Goal: Task Accomplishment & Management: Manage account settings

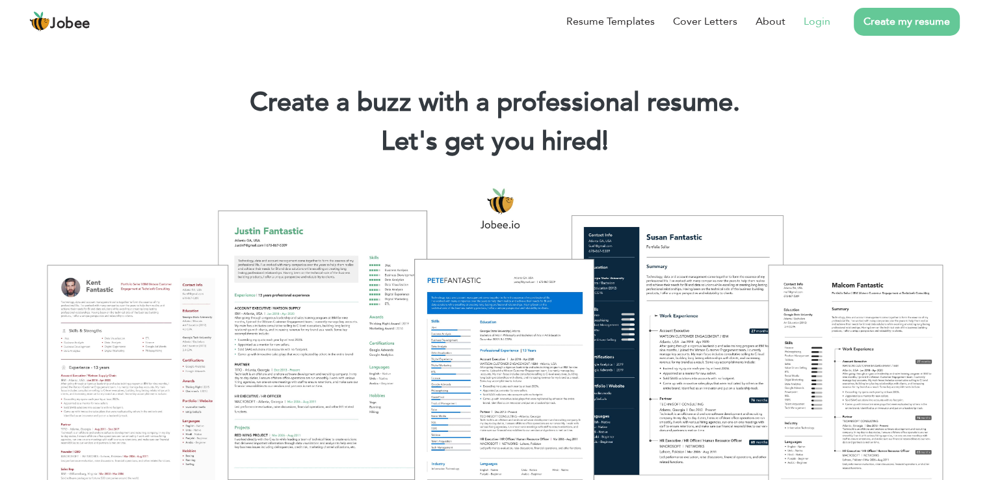
click at [825, 31] on li "Login" at bounding box center [808, 22] width 45 height 34
click at [823, 22] on link "Login" at bounding box center [817, 22] width 27 height 16
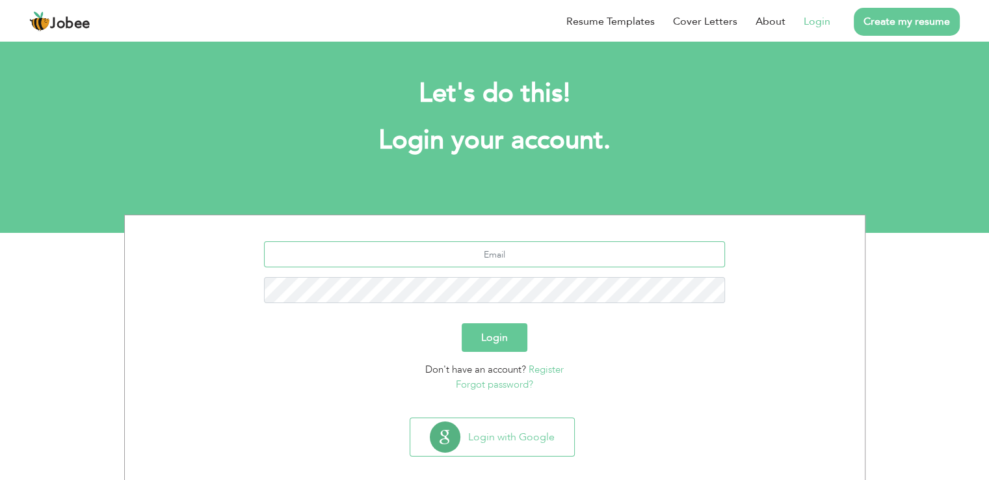
click at [477, 250] on input "text" at bounding box center [494, 254] width 461 height 26
type input "[EMAIL_ADDRESS][DOMAIN_NAME]"
click at [462, 323] on button "Login" at bounding box center [495, 337] width 66 height 29
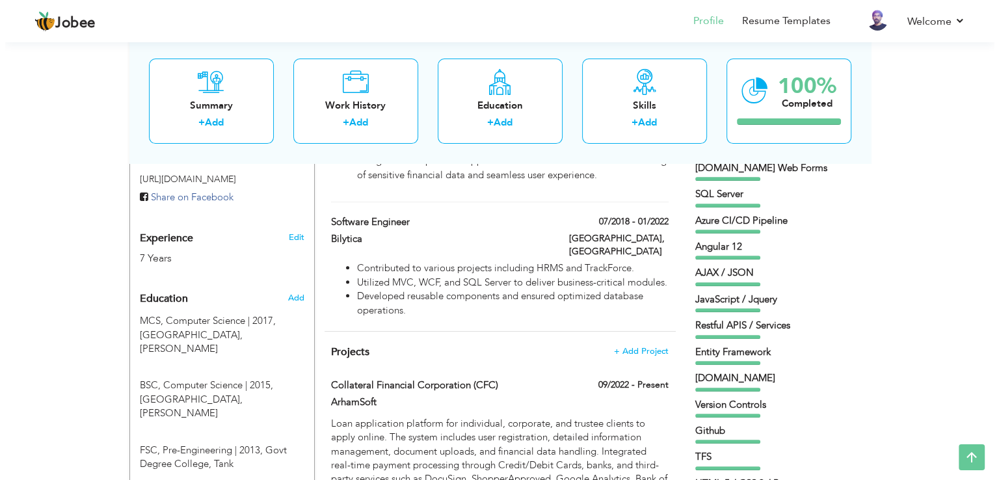
scroll to position [448, 0]
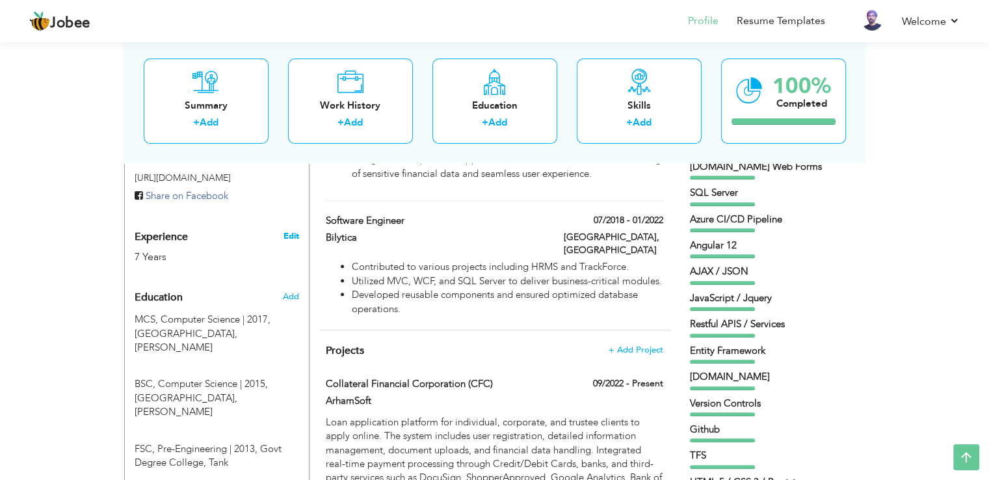
click at [292, 230] on link "Edit" at bounding box center [291, 236] width 16 height 12
type input "Farman"
type input "Ullah"
type input "+92 3139115734"
select select "number:166"
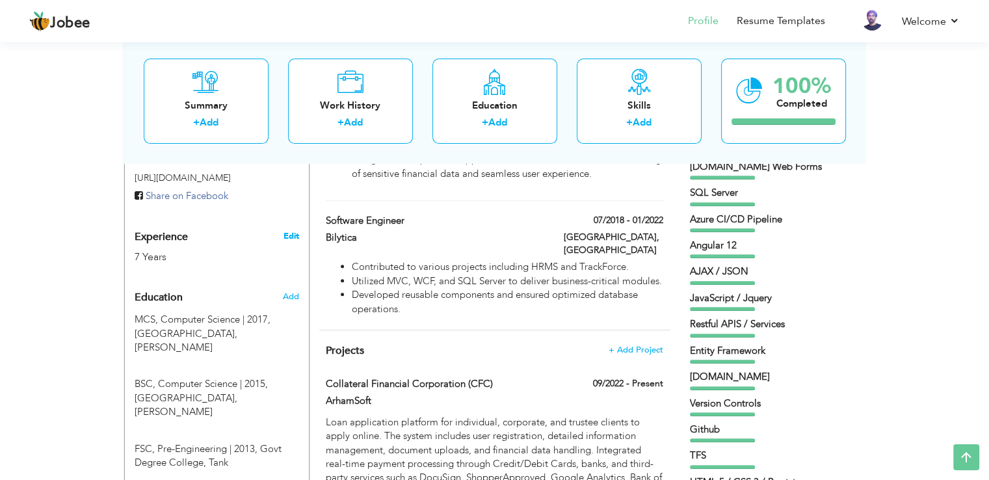
type input "Punjab"
type input "Lahore"
select select "number:9"
type input "ArhamSoft"
type input "Senior Software Engineer"
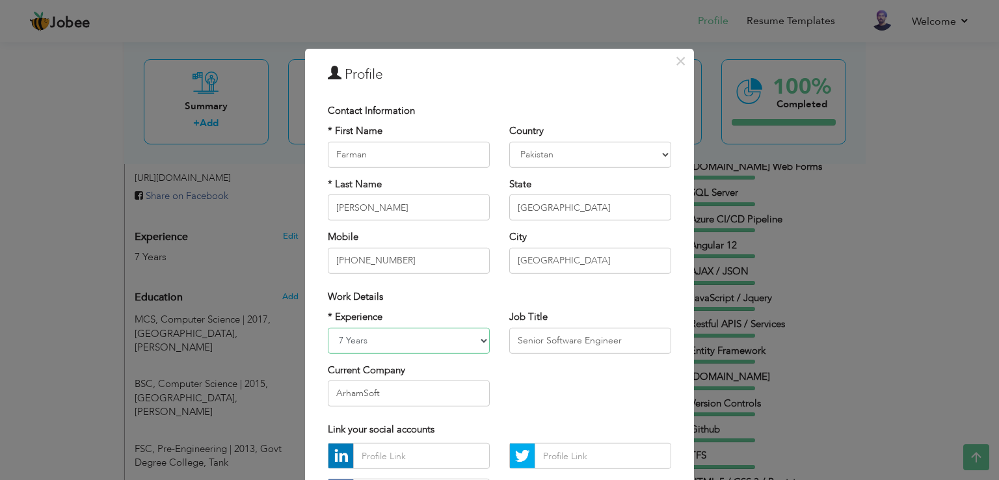
click at [388, 339] on select "Entry Level Less than 1 Year 1 Year 2 Years 3 Years 4 Years 5 Years 6 Years 7 Y…" at bounding box center [409, 340] width 162 height 26
select select "number:10"
click at [328, 327] on select "Entry Level Less than 1 Year 1 Year 2 Years 3 Years 4 Years 5 Years 6 Years 7 Y…" at bounding box center [409, 340] width 162 height 26
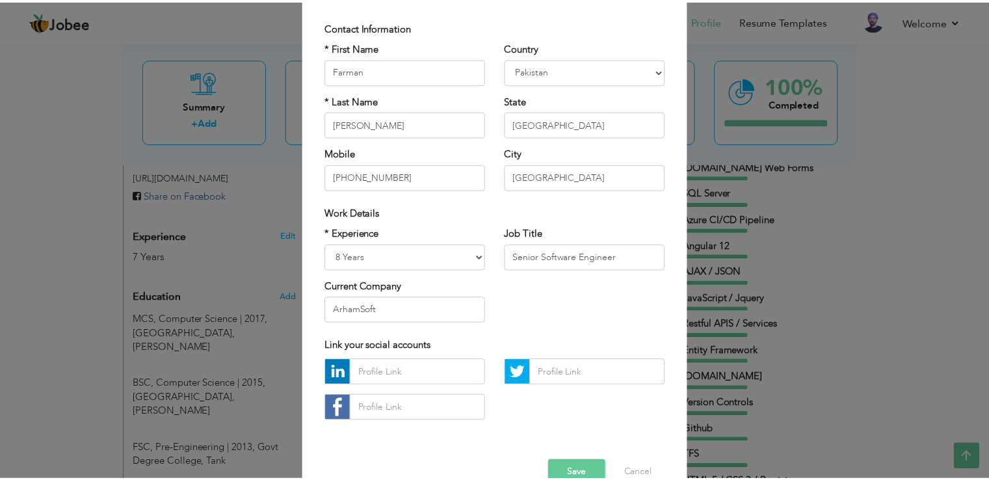
scroll to position [113, 0]
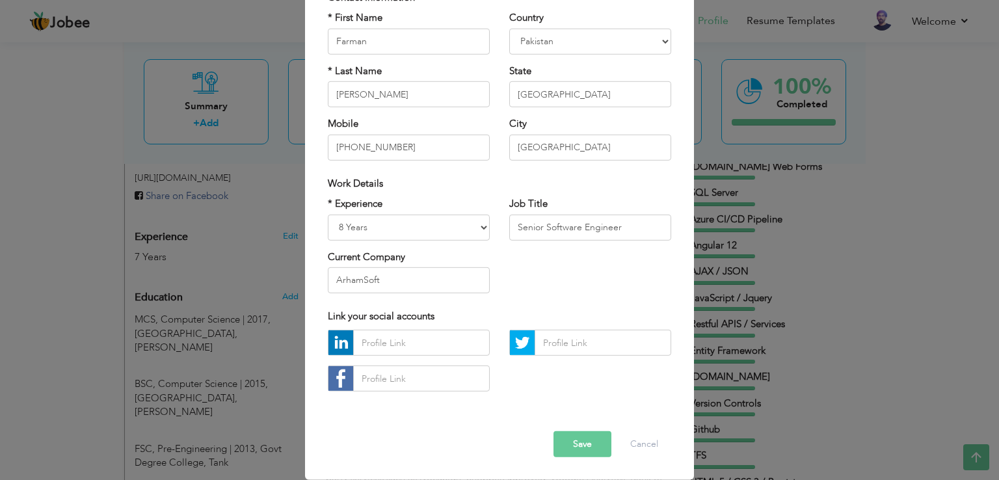
click at [560, 449] on button "Save" at bounding box center [583, 444] width 58 height 26
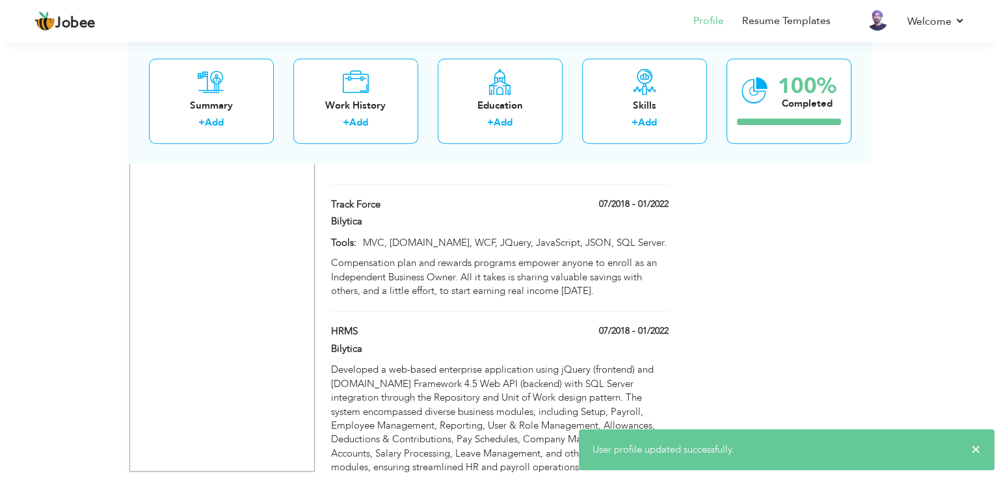
scroll to position [1111, 0]
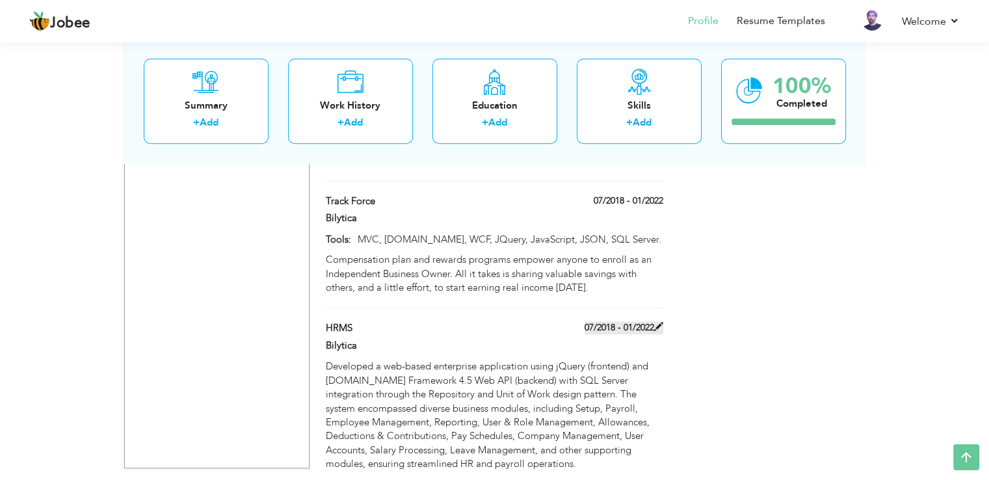
click at [657, 322] on span at bounding box center [658, 326] width 9 height 9
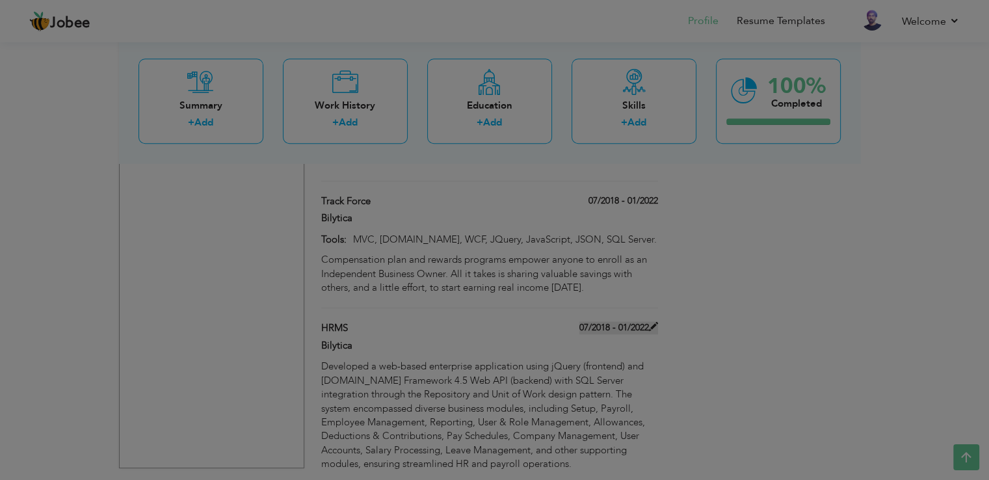
type input "HRMS"
type input "Bilytica"
type input "07/2018"
type input "01/2022"
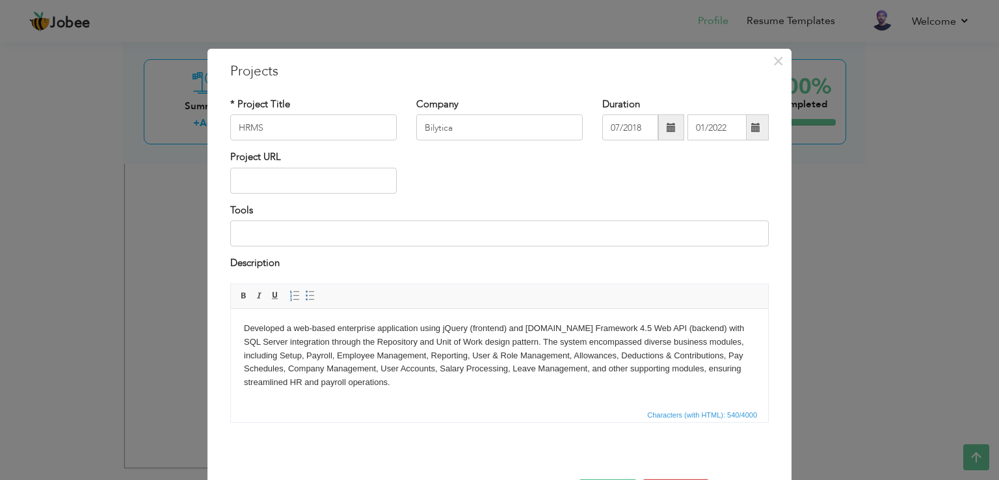
click at [661, 127] on span at bounding box center [671, 127] width 26 height 26
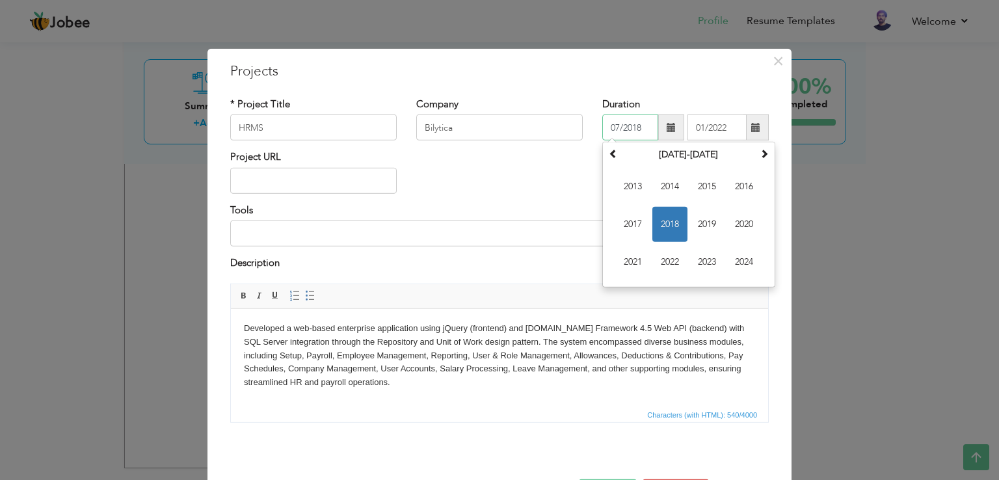
click at [627, 230] on span "2017" at bounding box center [632, 224] width 35 height 35
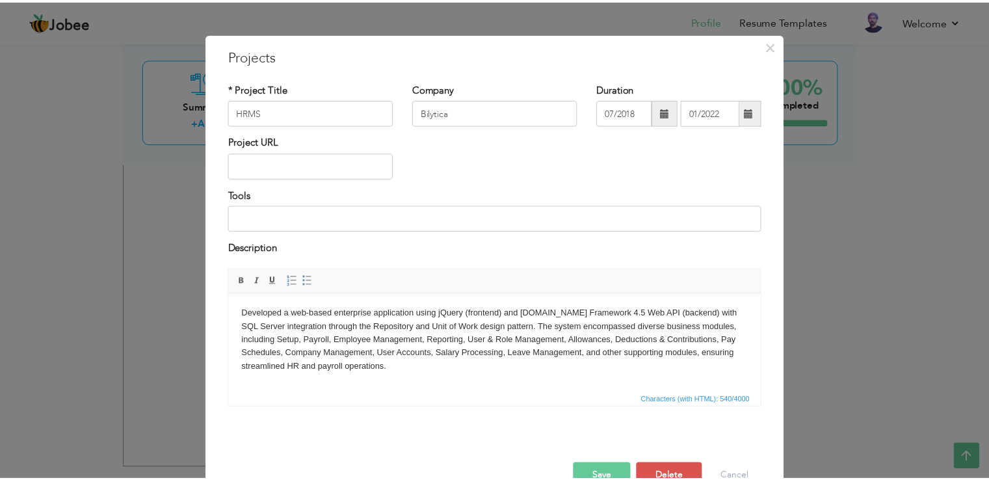
scroll to position [47, 0]
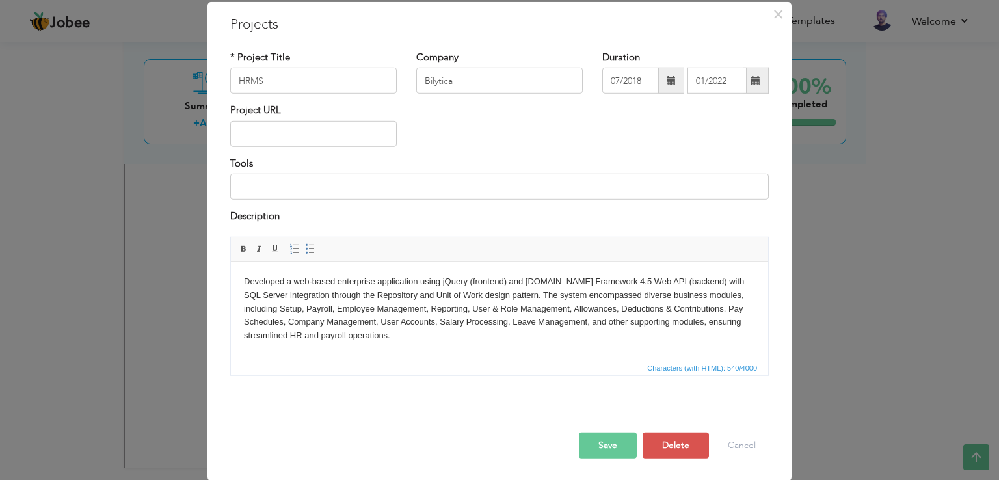
click at [596, 438] on button "Save" at bounding box center [608, 445] width 58 height 26
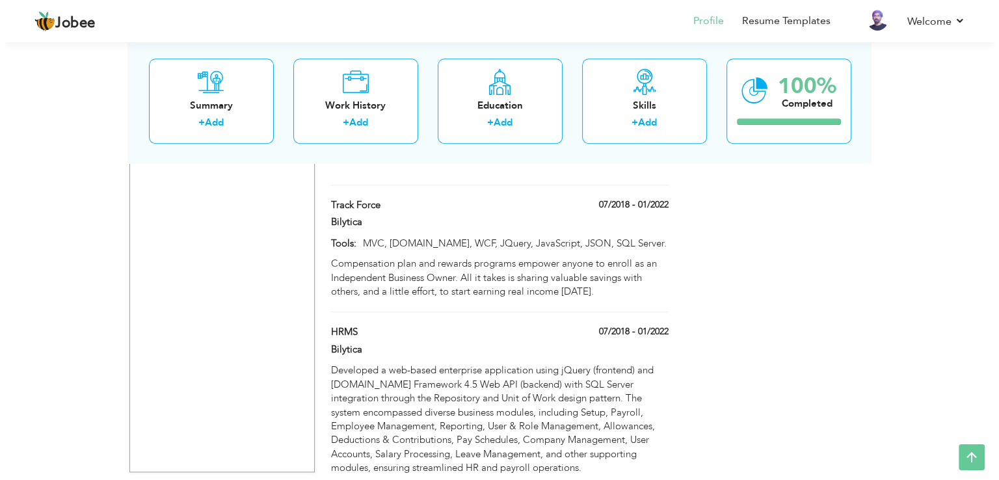
scroll to position [1103, 0]
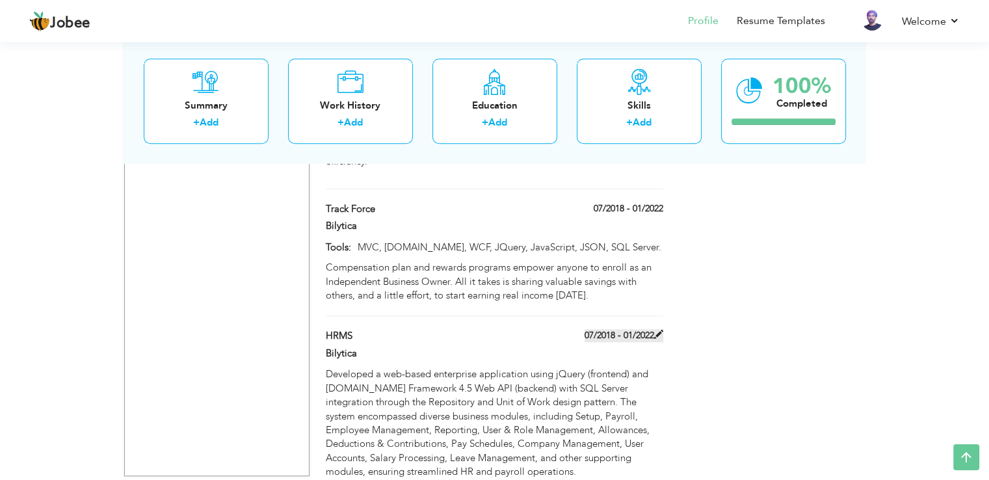
click at [658, 330] on span at bounding box center [658, 334] width 9 height 9
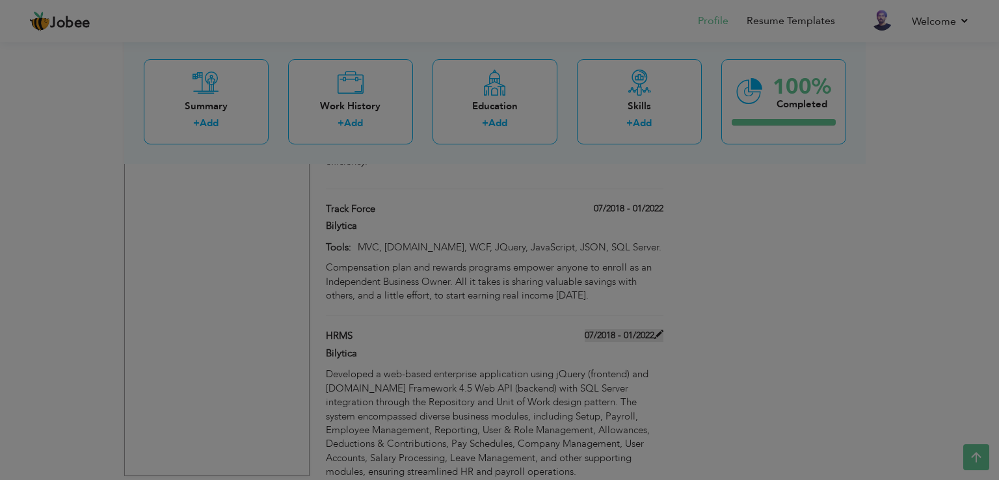
scroll to position [0, 0]
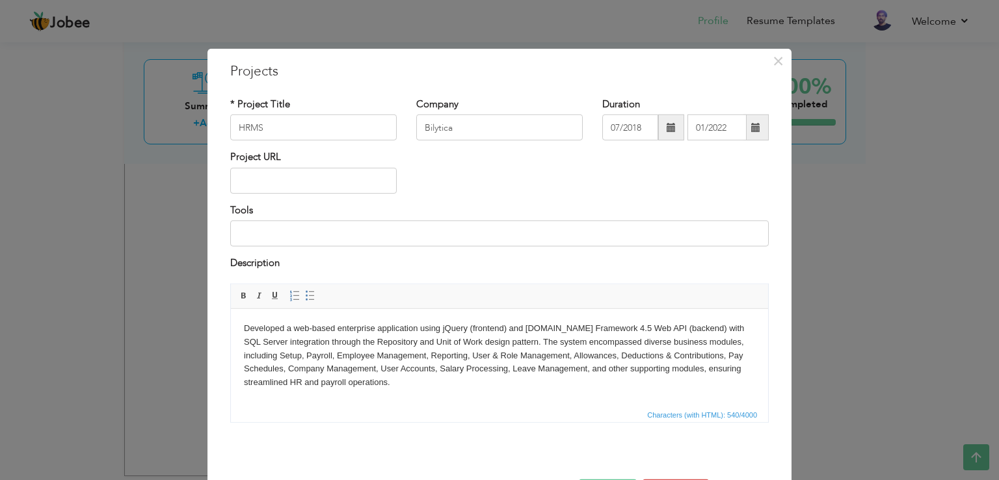
click at [660, 131] on span at bounding box center [671, 127] width 26 height 26
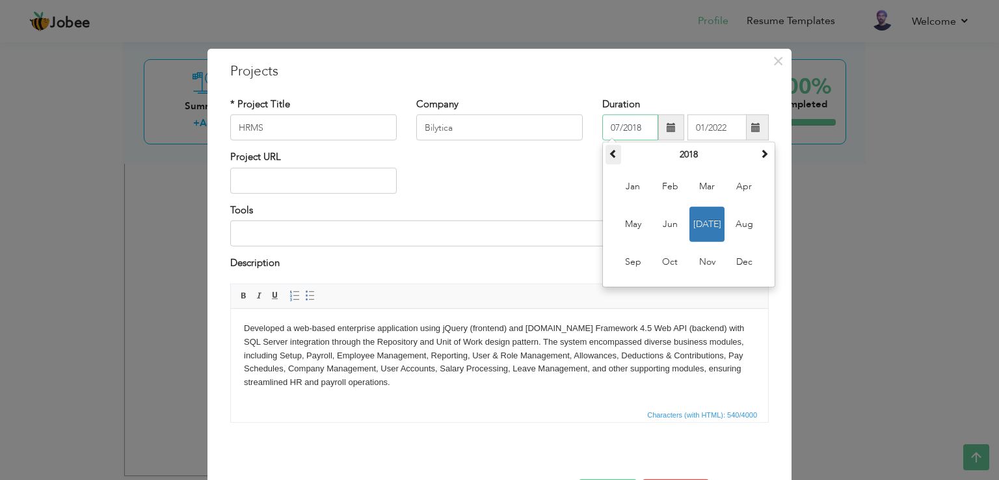
click at [611, 154] on span at bounding box center [613, 153] width 9 height 9
click at [682, 154] on th "2017" at bounding box center [688, 155] width 135 height 20
click at [669, 230] on span "2017" at bounding box center [669, 224] width 35 height 35
type input "07/2017"
click at [462, 276] on div "Description" at bounding box center [500, 269] width 558 height 27
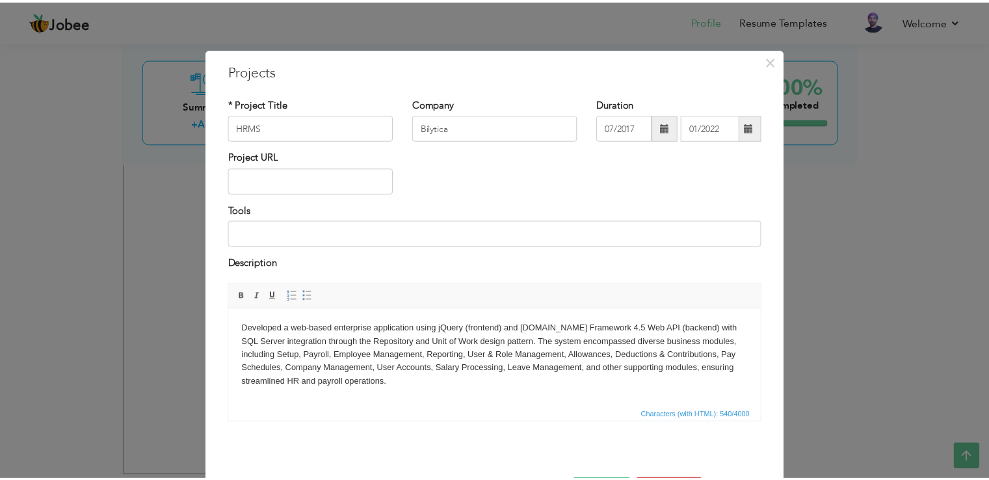
scroll to position [47, 0]
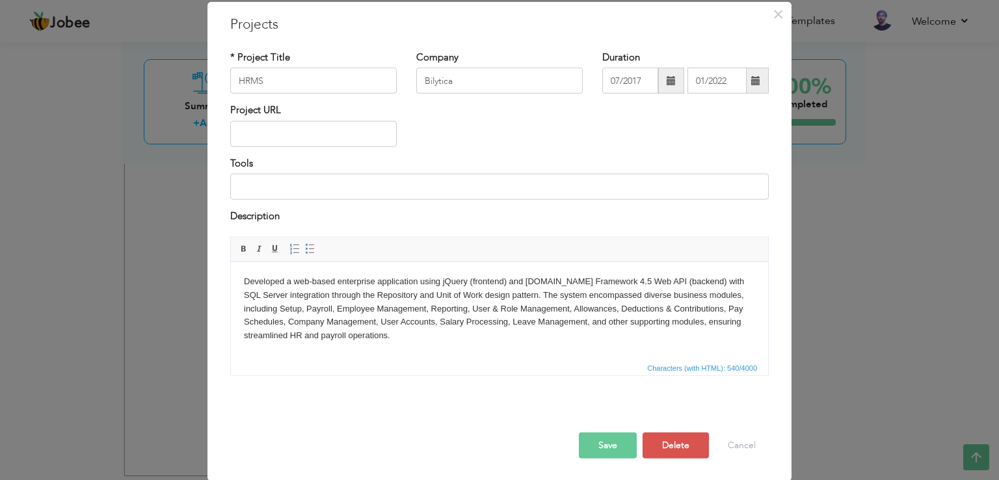
click at [605, 447] on button "Save" at bounding box center [608, 445] width 58 height 26
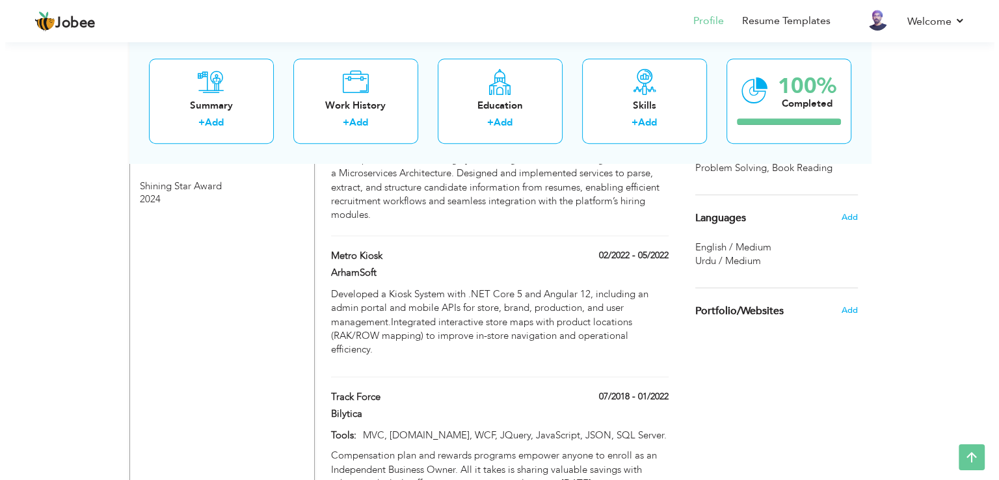
scroll to position [917, 0]
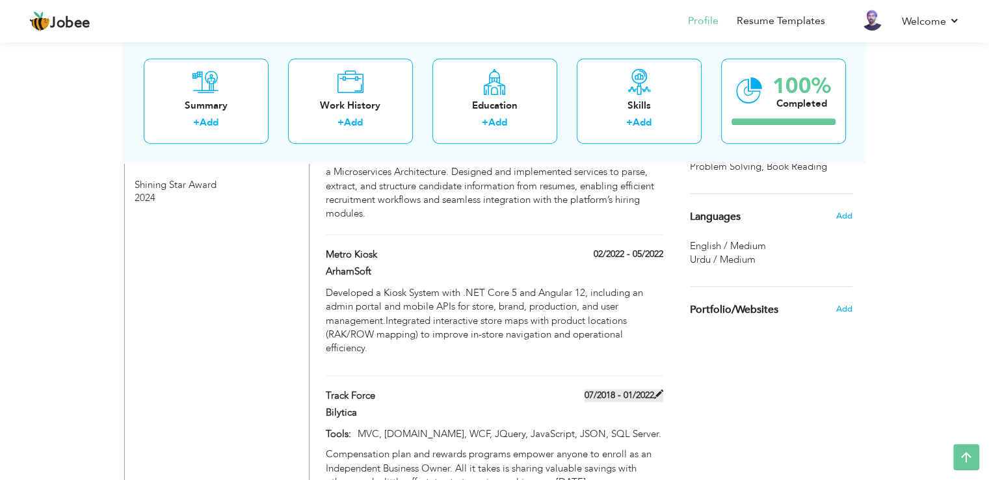
click at [658, 390] on span at bounding box center [658, 394] width 9 height 9
type input "Track Force"
type input "07/2018"
type input "MVC, ADO.NET, WCF, JQuery, JavaScript, JSON, SQL Server."
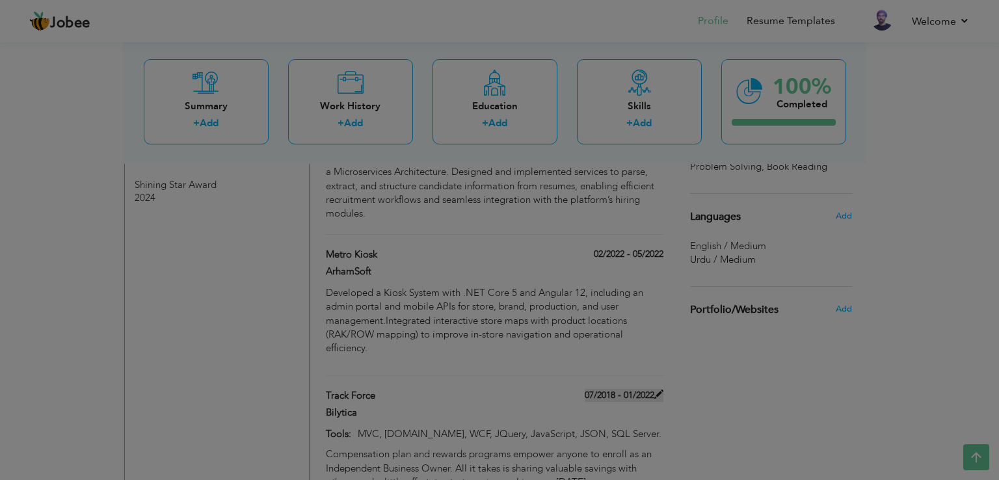
scroll to position [0, 0]
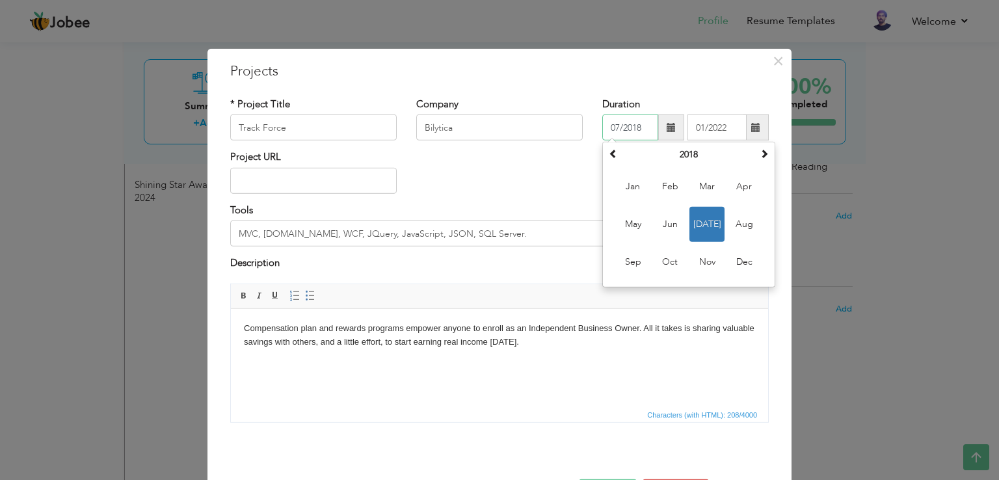
drag, startPoint x: 637, startPoint y: 126, endPoint x: 633, endPoint y: 131, distance: 6.9
click at [633, 129] on input "07/2018" at bounding box center [630, 127] width 56 height 26
type input "07/2017"
click at [559, 176] on div "Project URL" at bounding box center [500, 176] width 558 height 53
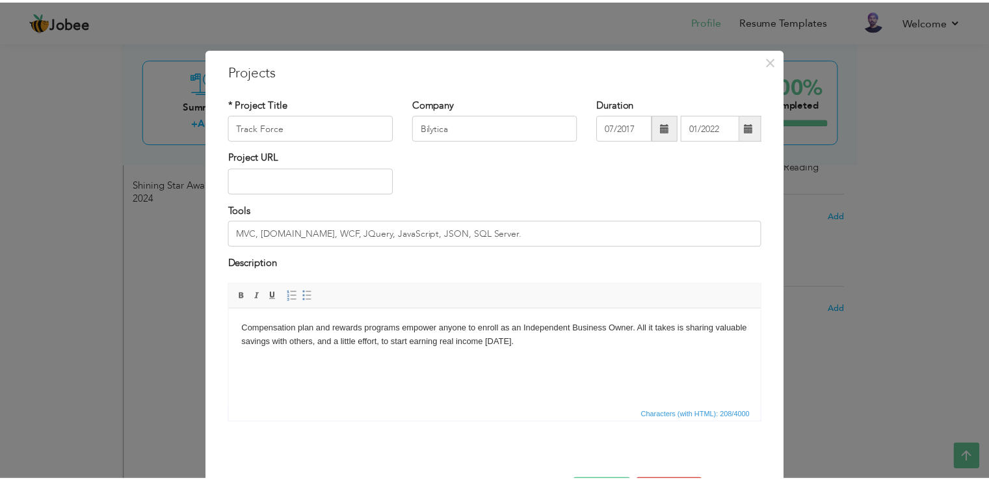
scroll to position [47, 0]
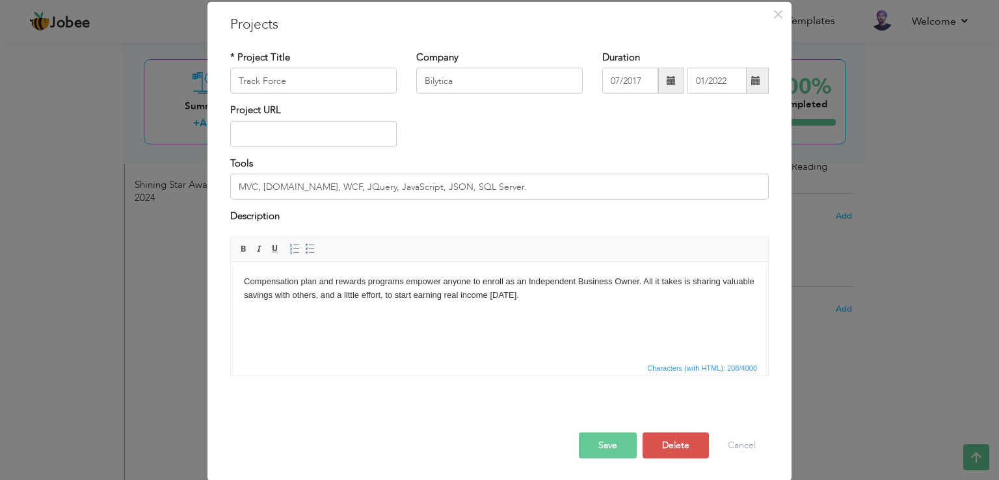
click at [607, 450] on button "Save" at bounding box center [608, 445] width 58 height 26
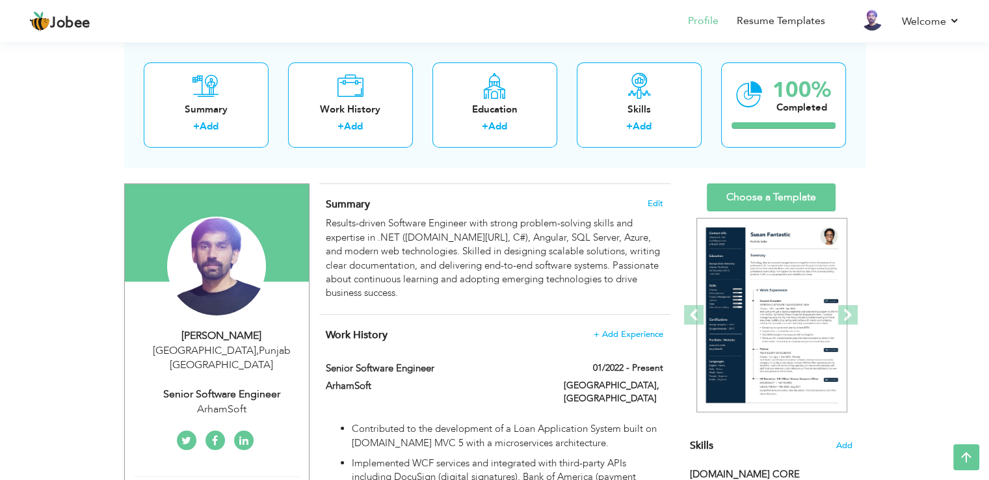
scroll to position [16, 0]
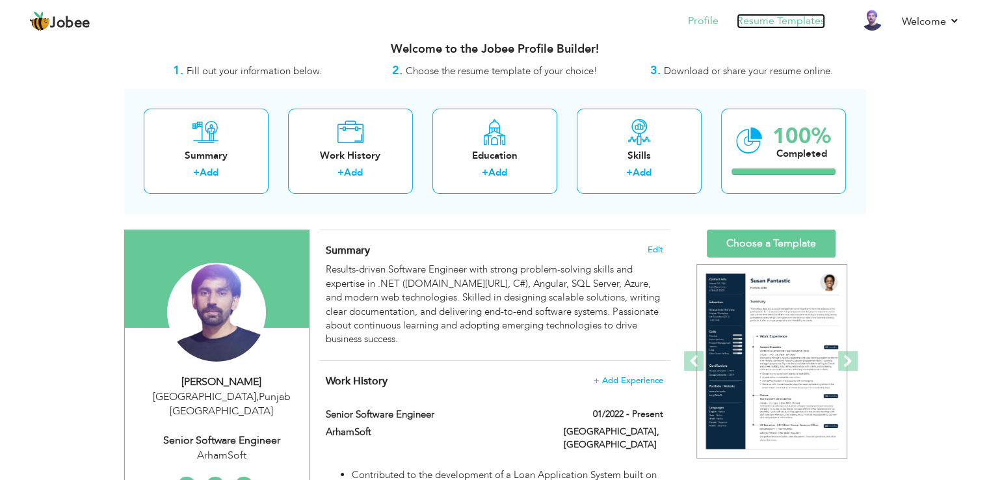
click at [806, 14] on link "Resume Templates" at bounding box center [781, 21] width 88 height 15
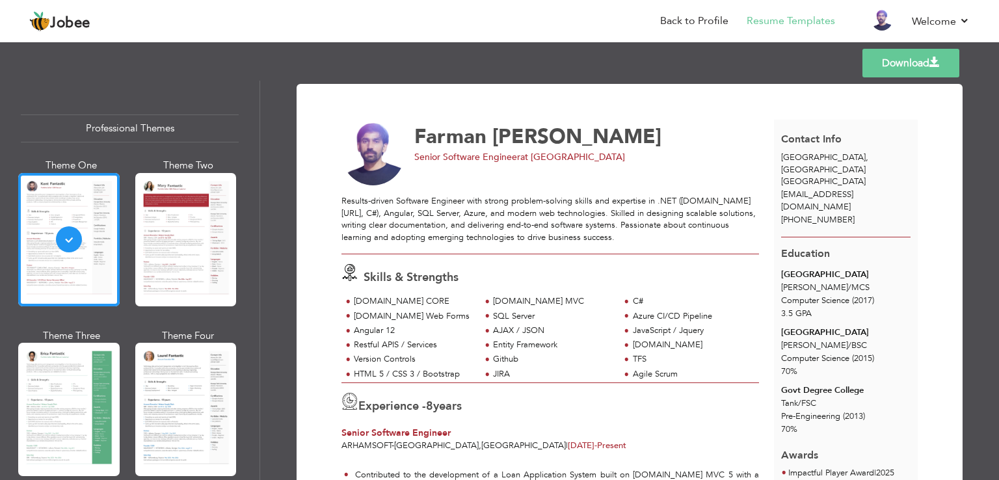
click at [202, 354] on div at bounding box center [185, 409] width 101 height 133
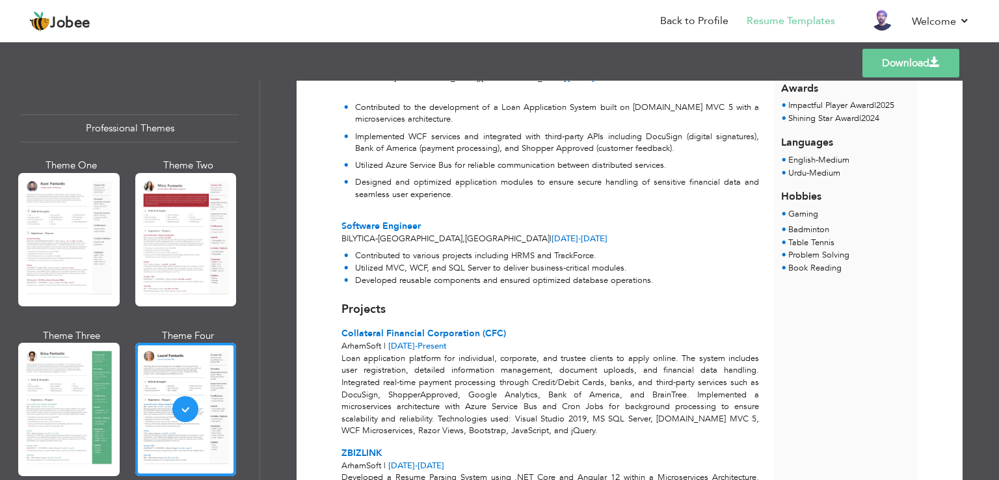
scroll to position [353, 0]
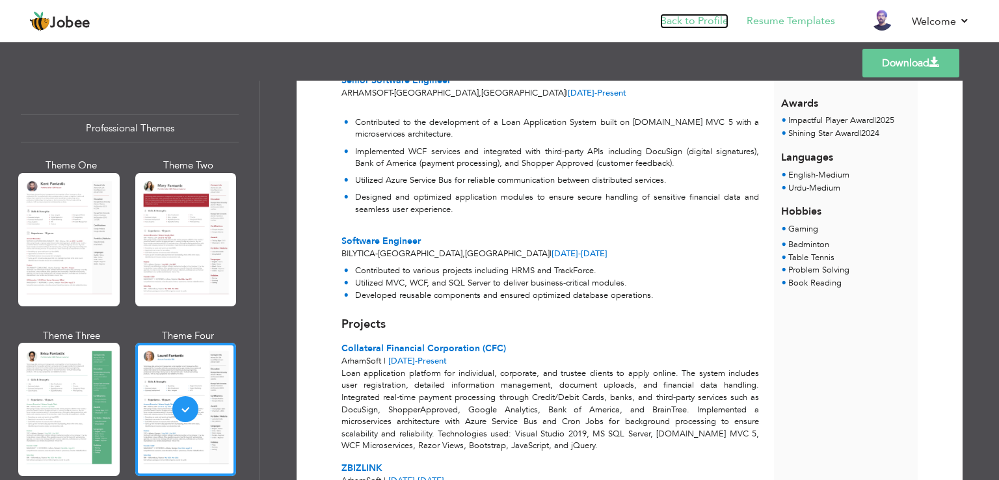
click at [699, 16] on link "Back to Profile" at bounding box center [694, 21] width 68 height 15
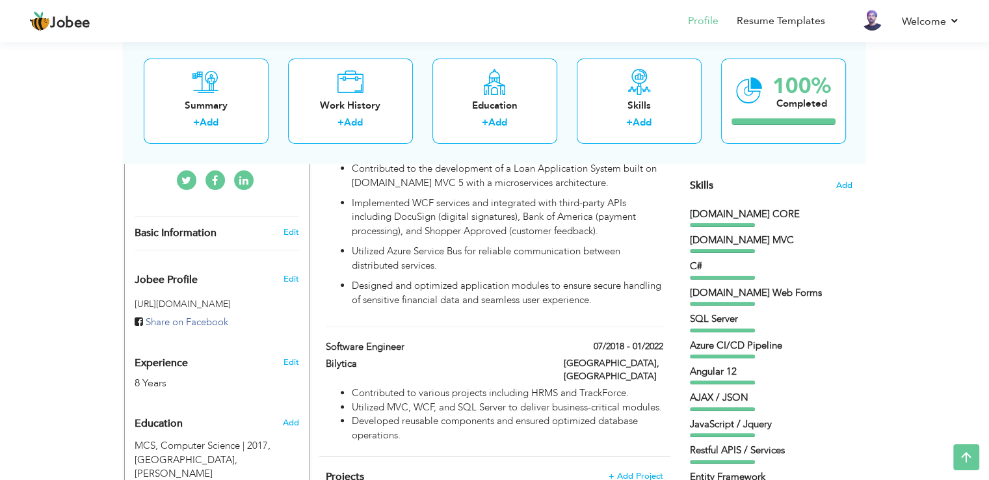
scroll to position [323, 0]
click at [658, 340] on span at bounding box center [658, 344] width 9 height 9
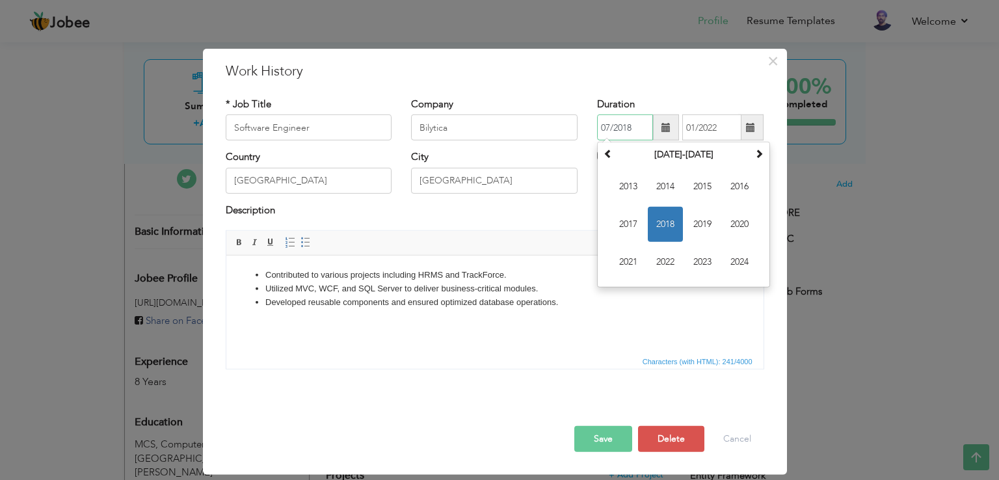
click at [628, 129] on input "07/2018" at bounding box center [625, 127] width 56 height 26
type input "07/2017"
click at [595, 427] on button "Save" at bounding box center [603, 439] width 58 height 26
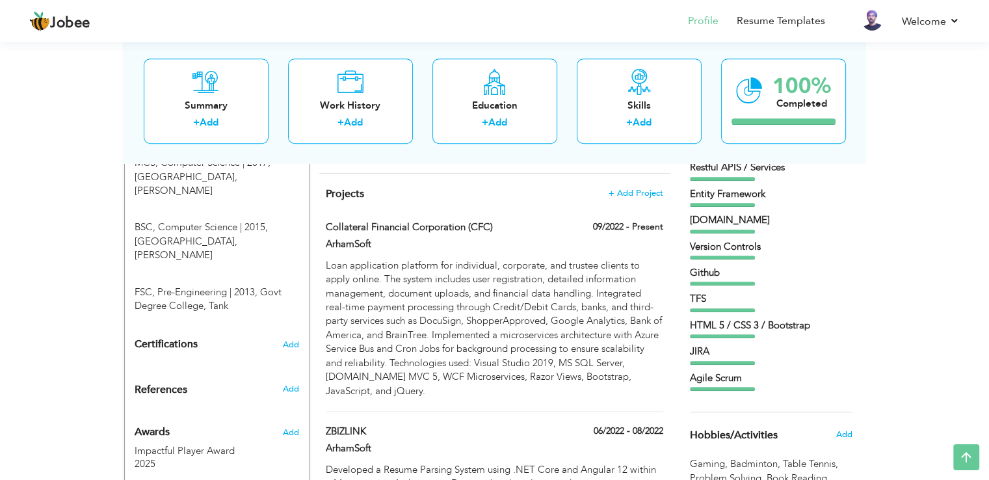
scroll to position [574, 0]
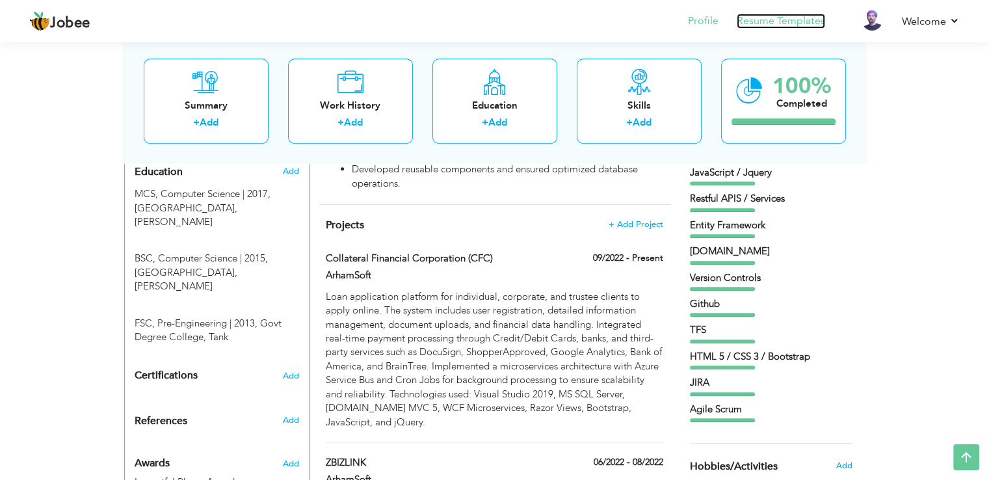
click at [772, 27] on link "Resume Templates" at bounding box center [781, 21] width 88 height 15
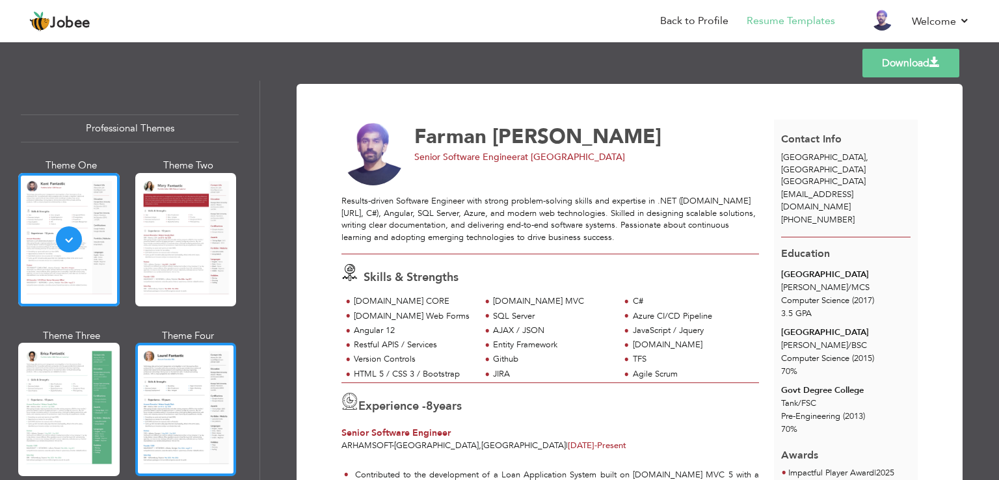
click at [159, 366] on div at bounding box center [185, 409] width 101 height 133
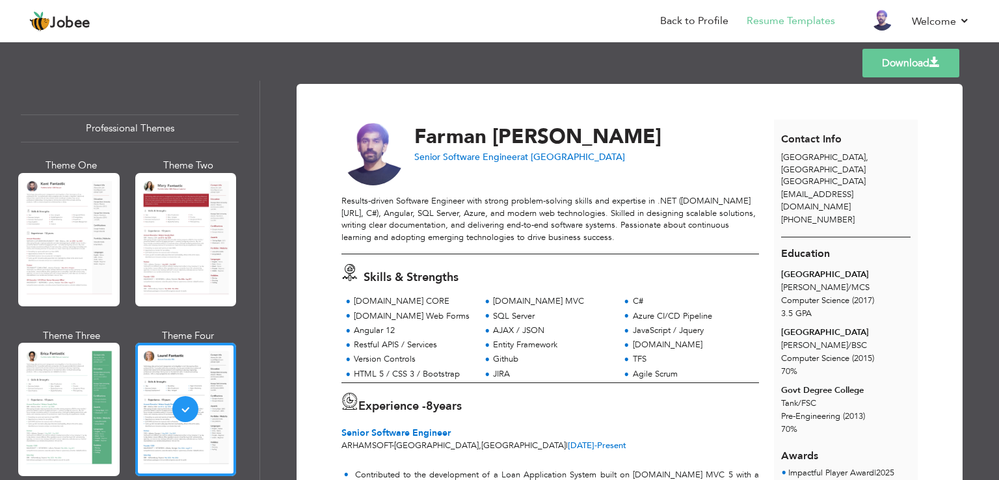
click at [898, 64] on link "Download" at bounding box center [911, 63] width 97 height 29
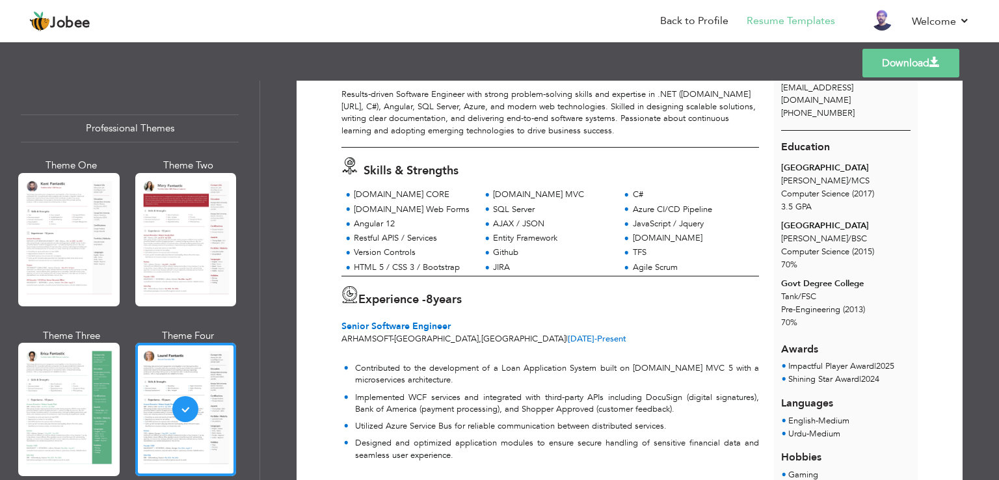
scroll to position [31, 0]
